Goal: Task Accomplishment & Management: Manage account settings

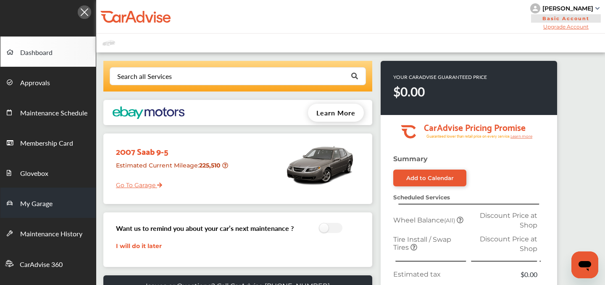
click at [53, 205] on link "My Garage" at bounding box center [47, 203] width 95 height 30
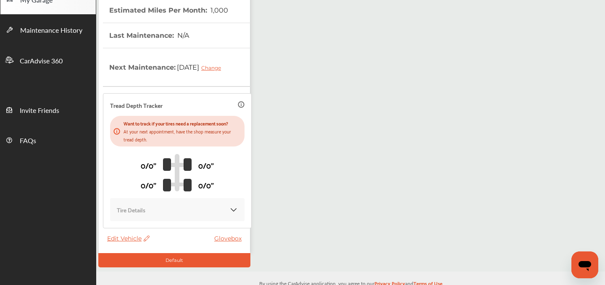
scroll to position [222, 0]
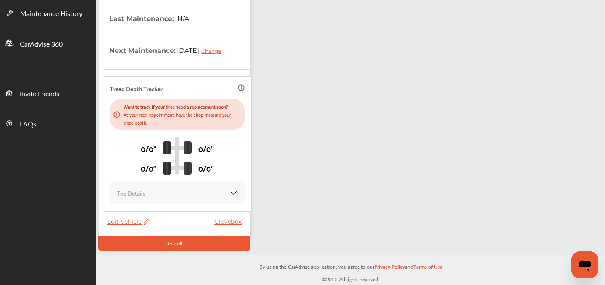
click at [132, 219] on span "Edit Vehicle" at bounding box center [128, 222] width 42 height 8
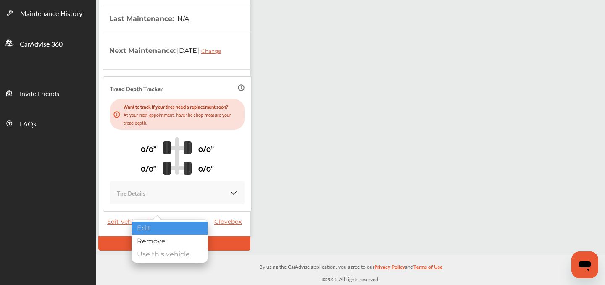
click at [142, 223] on div "Edit" at bounding box center [170, 228] width 76 height 13
select select "**"
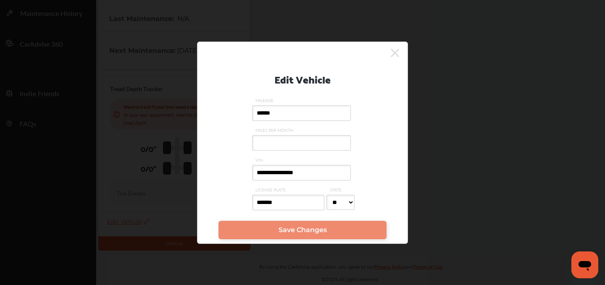
click at [393, 54] on icon at bounding box center [395, 53] width 8 height 8
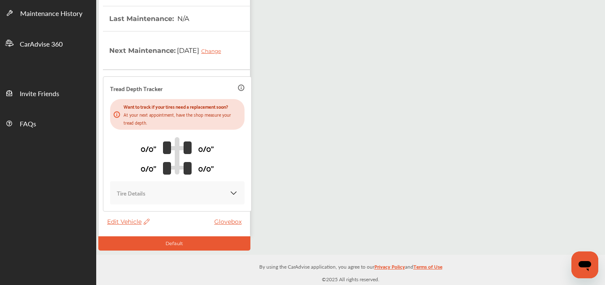
click at [123, 218] on span "Edit Vehicle" at bounding box center [128, 222] width 42 height 8
